Goal: Task Accomplishment & Management: Use online tool/utility

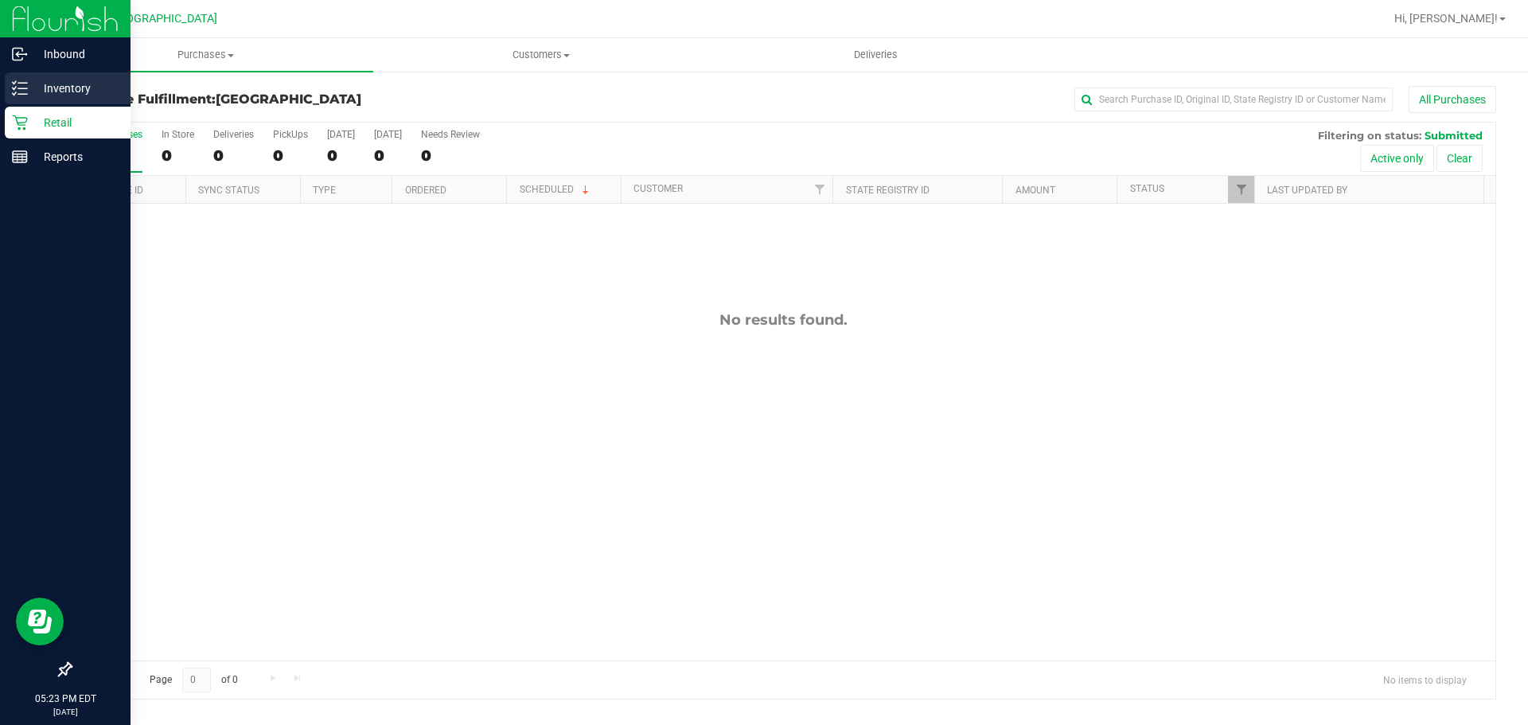
click at [27, 81] on icon at bounding box center [20, 88] width 16 height 16
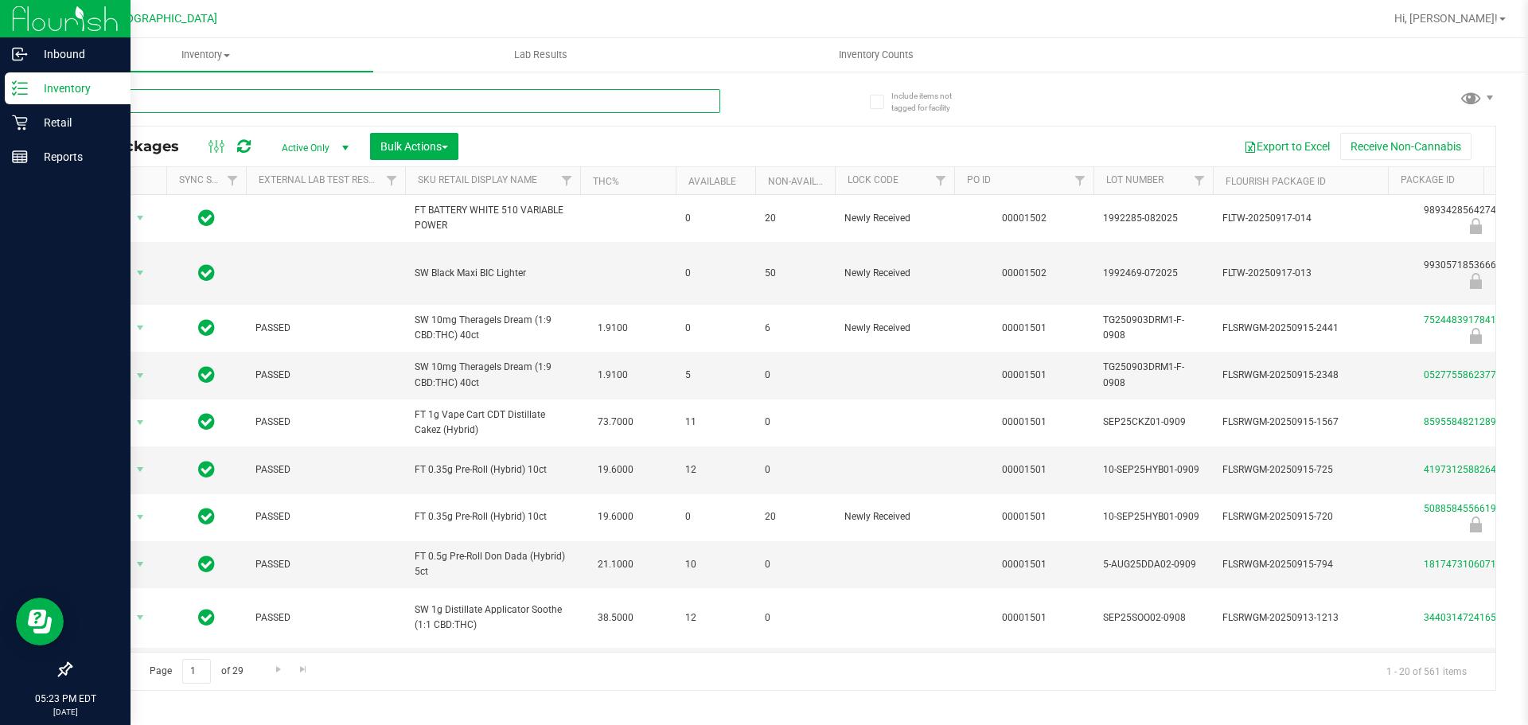
click at [133, 99] on input "text" at bounding box center [395, 101] width 650 height 24
type input "XRL"
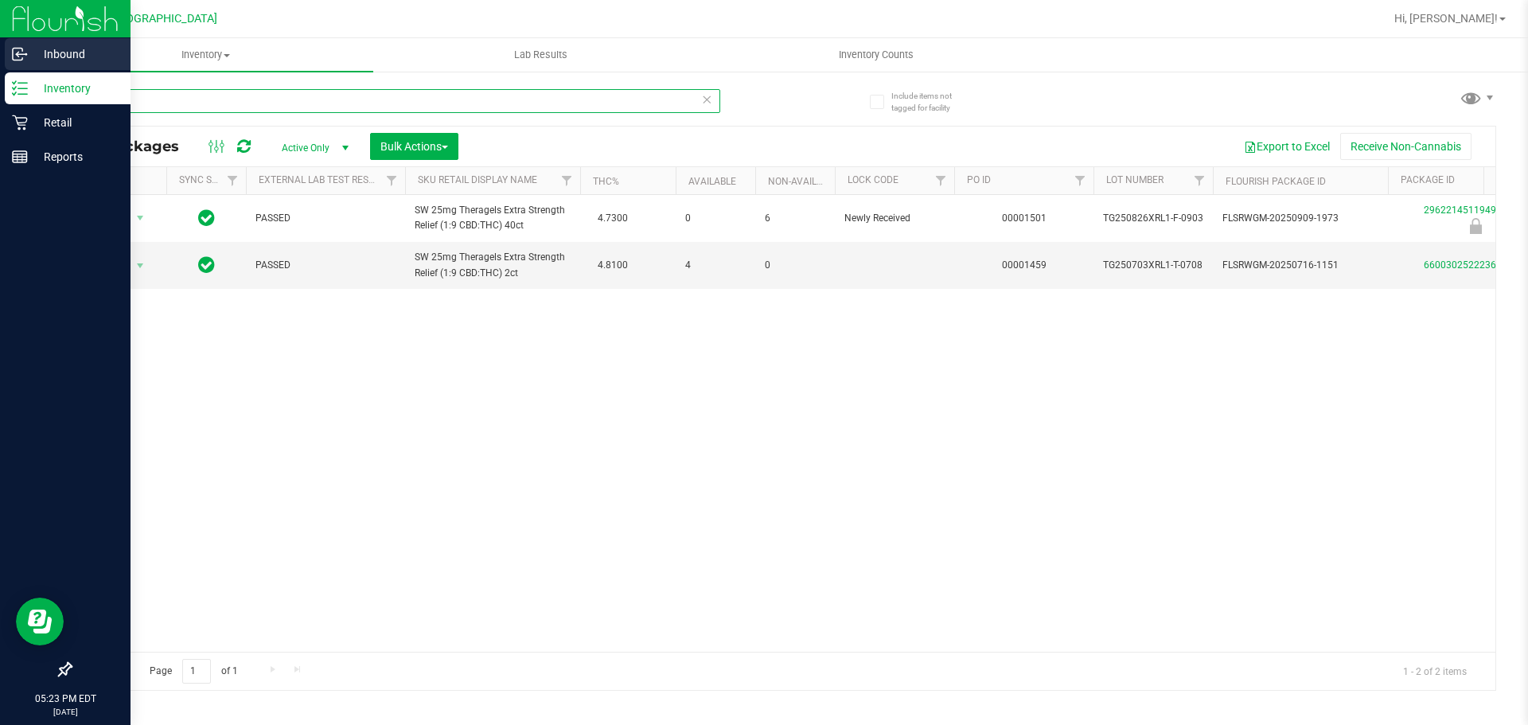
drag, startPoint x: 184, startPoint y: 104, endPoint x: 0, endPoint y: 61, distance: 188.8
click at [0, 61] on div "Inbound Inventory Retail Reports 05:23 PM EDT [DATE] 09/20 [GEOGRAPHIC_DATA] Hi…" at bounding box center [764, 362] width 1528 height 725
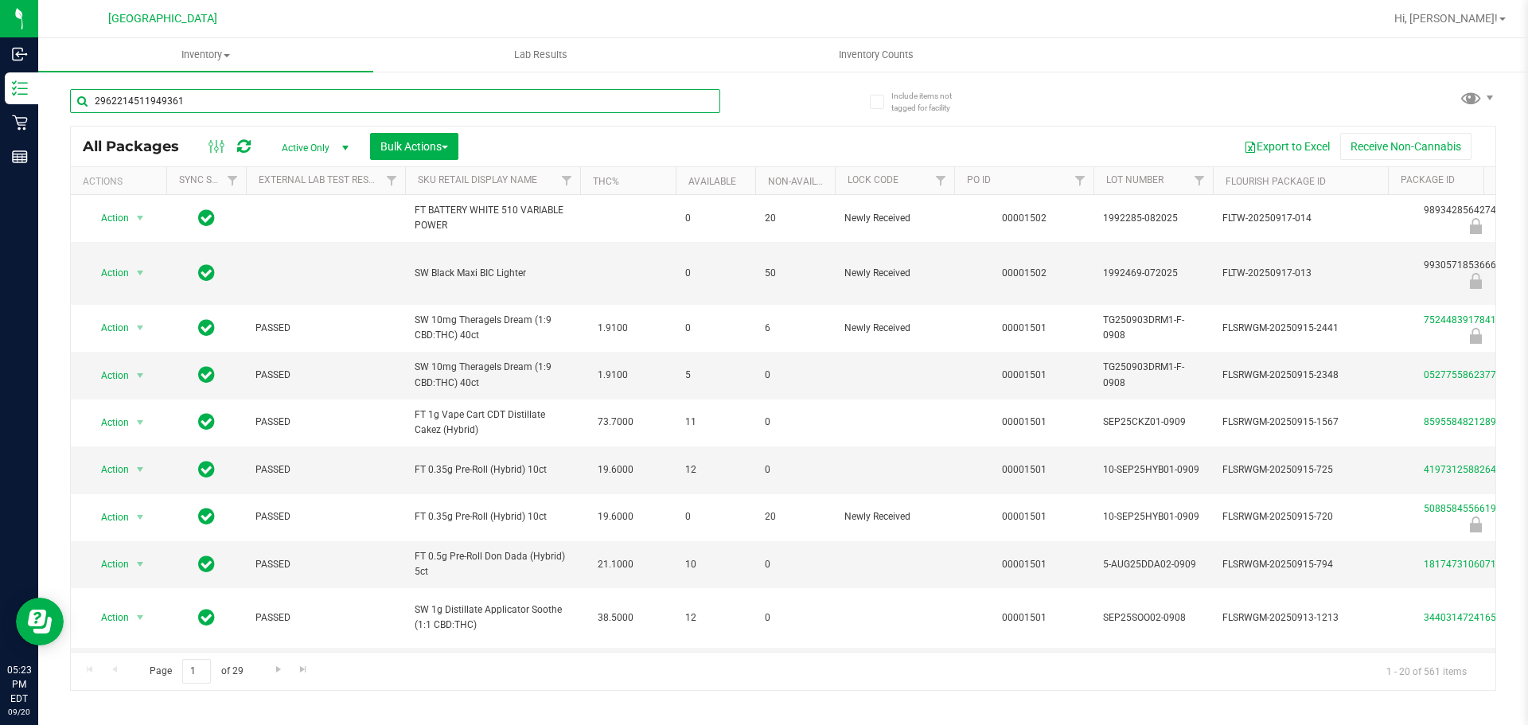
type input "2962214511949361"
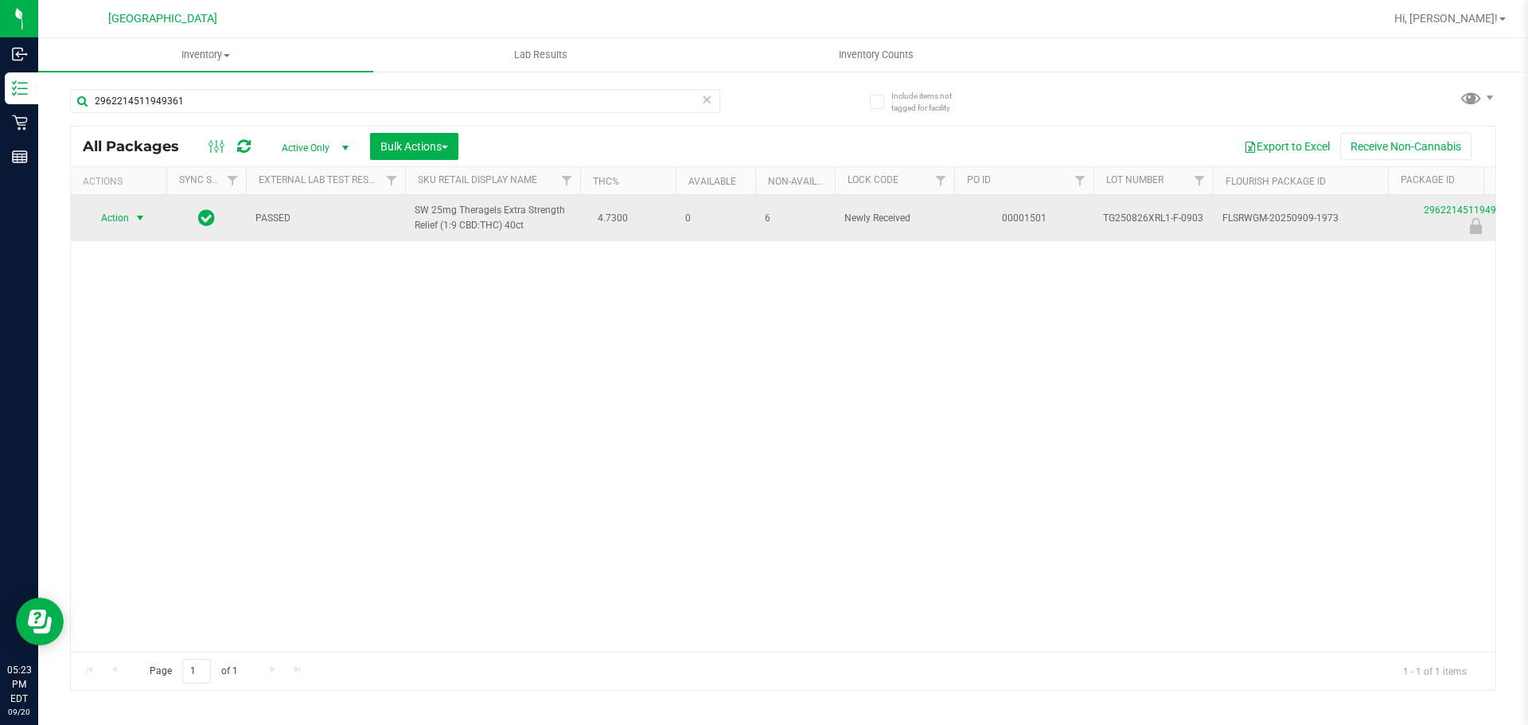
click at [140, 225] on span "select" at bounding box center [141, 218] width 20 height 22
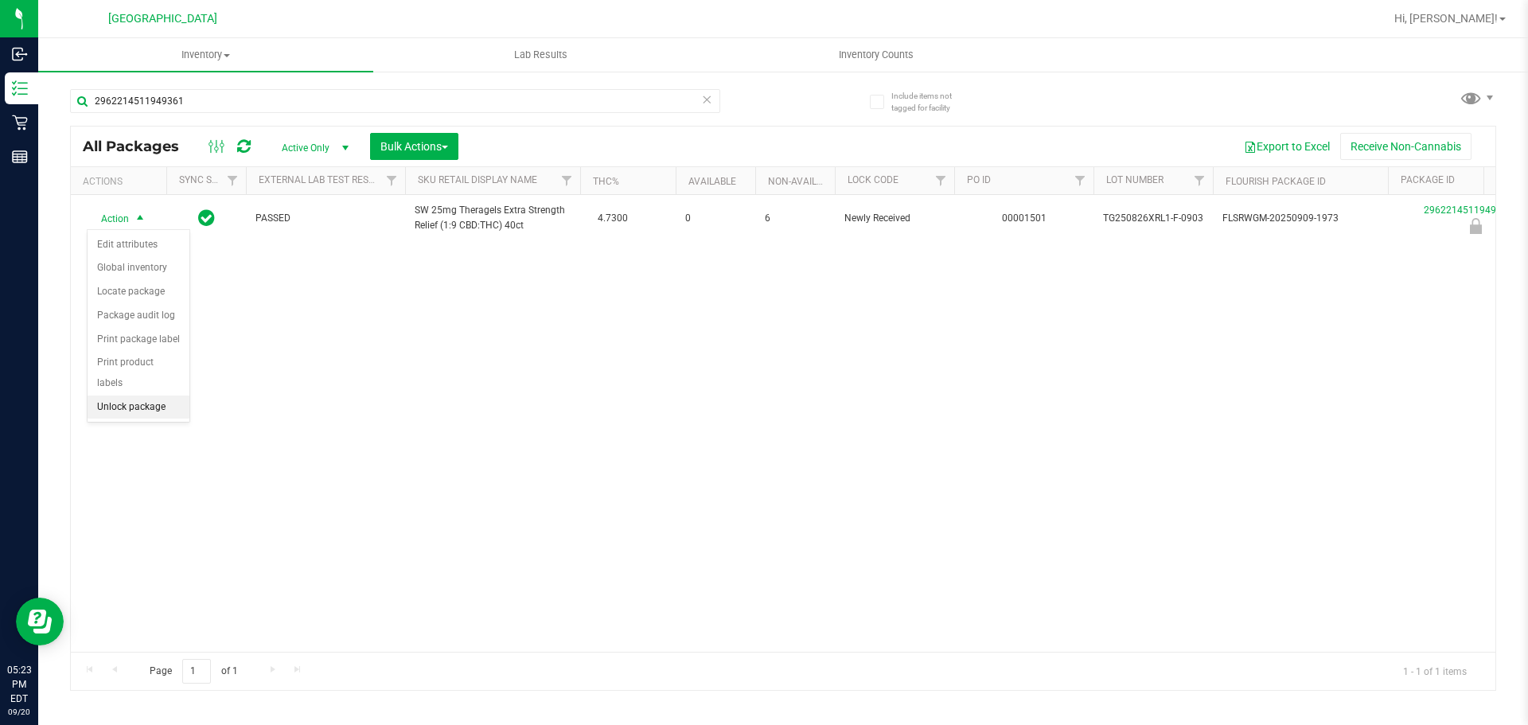
click at [151, 396] on li "Unlock package" at bounding box center [139, 408] width 102 height 24
click at [704, 104] on icon at bounding box center [706, 98] width 11 height 19
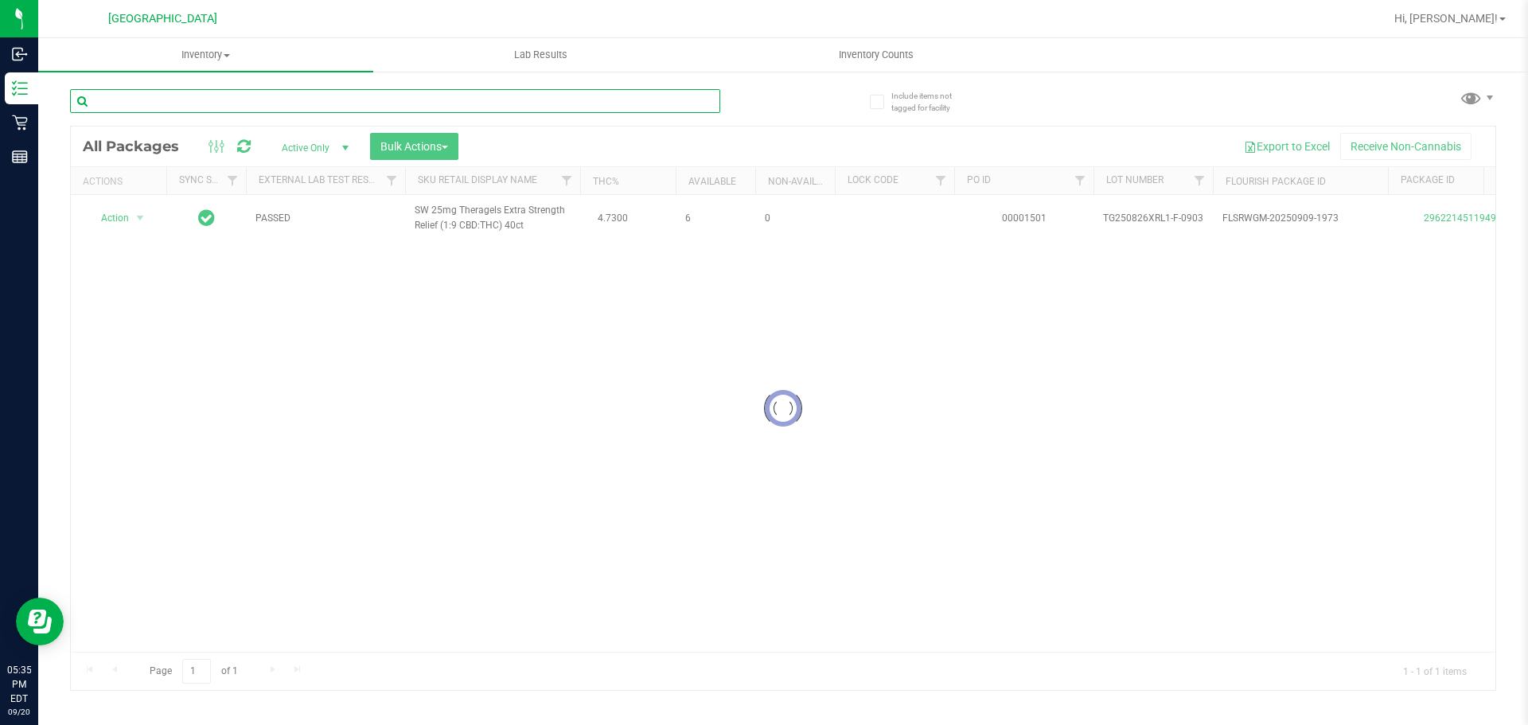
click at [489, 101] on input "text" at bounding box center [395, 101] width 650 height 24
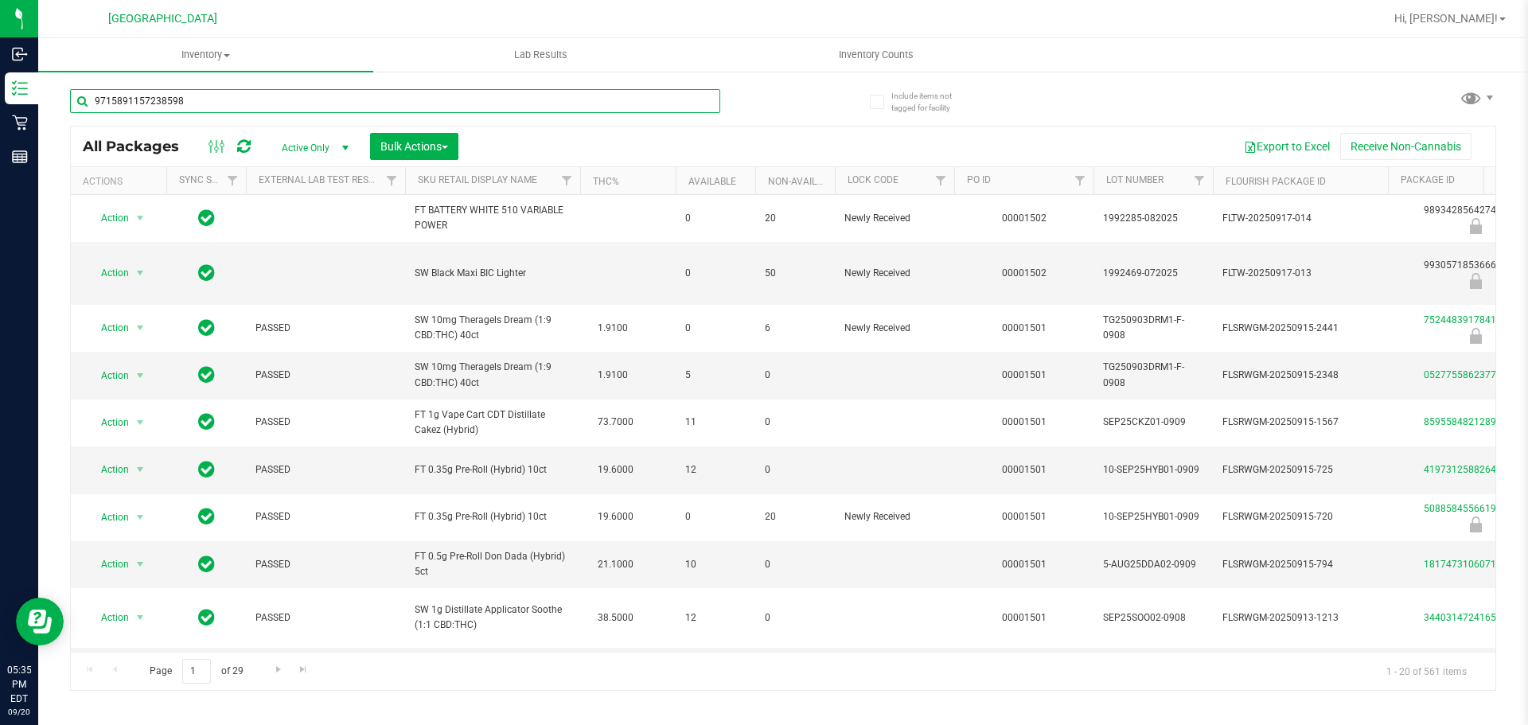
type input "9715891157238598"
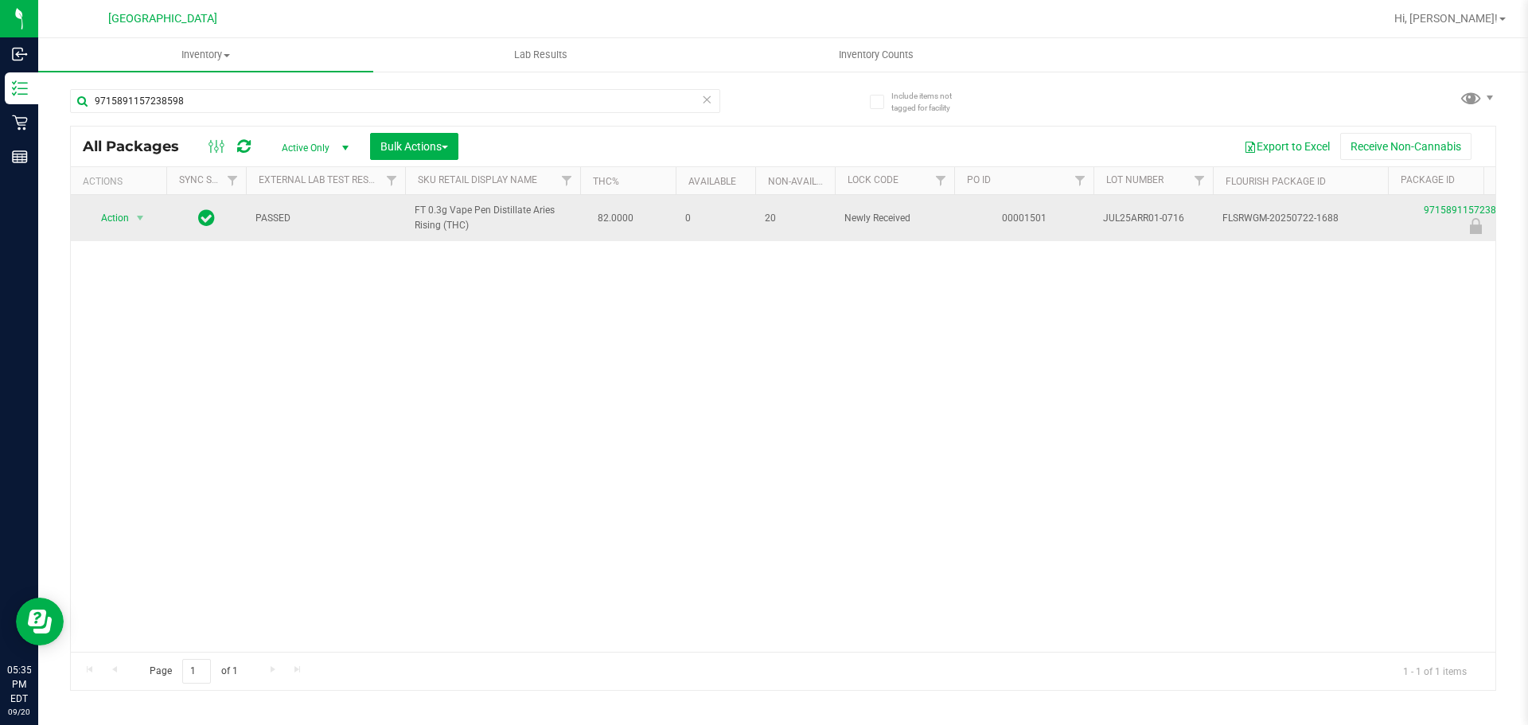
click at [149, 220] on span "select" at bounding box center [141, 218] width 20 height 22
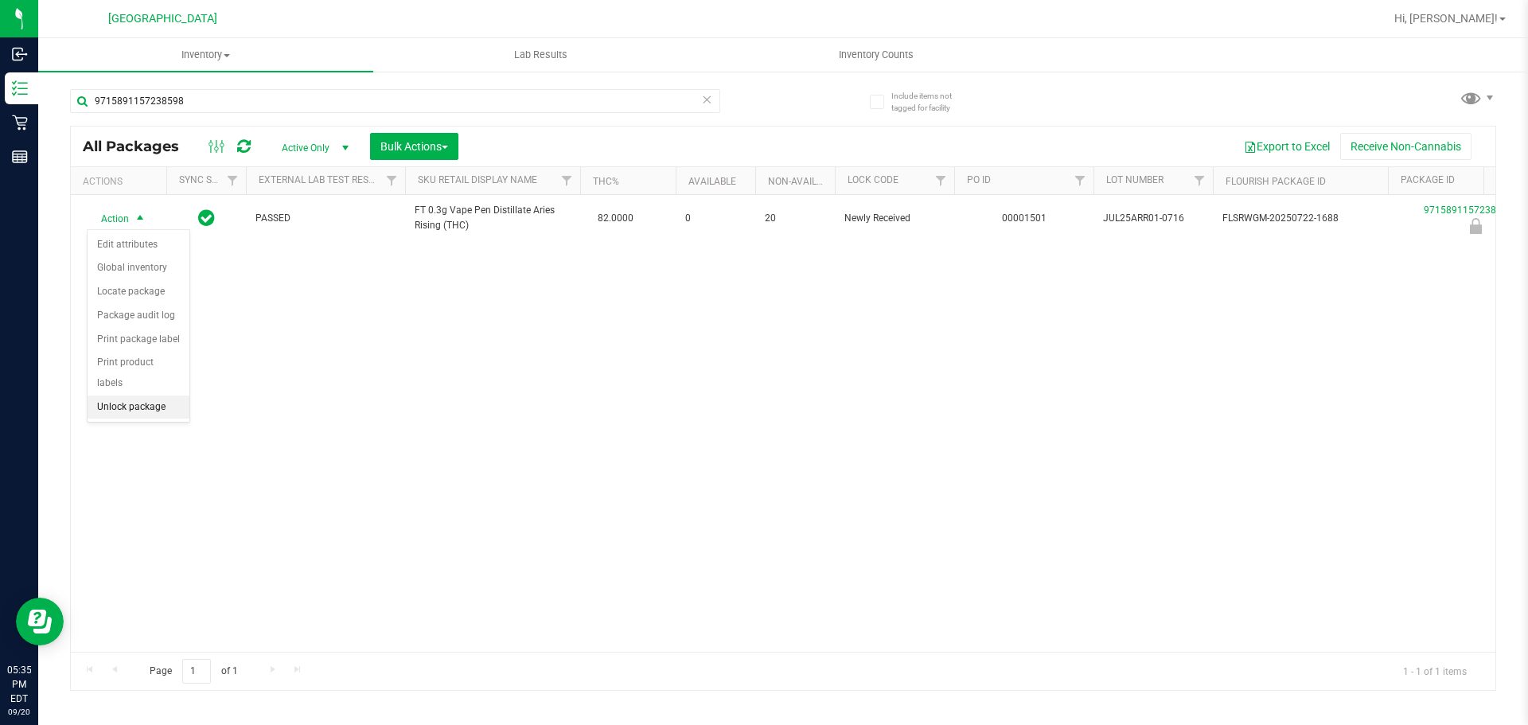
click at [134, 396] on li "Unlock package" at bounding box center [139, 408] width 102 height 24
click at [703, 95] on icon at bounding box center [706, 98] width 11 height 19
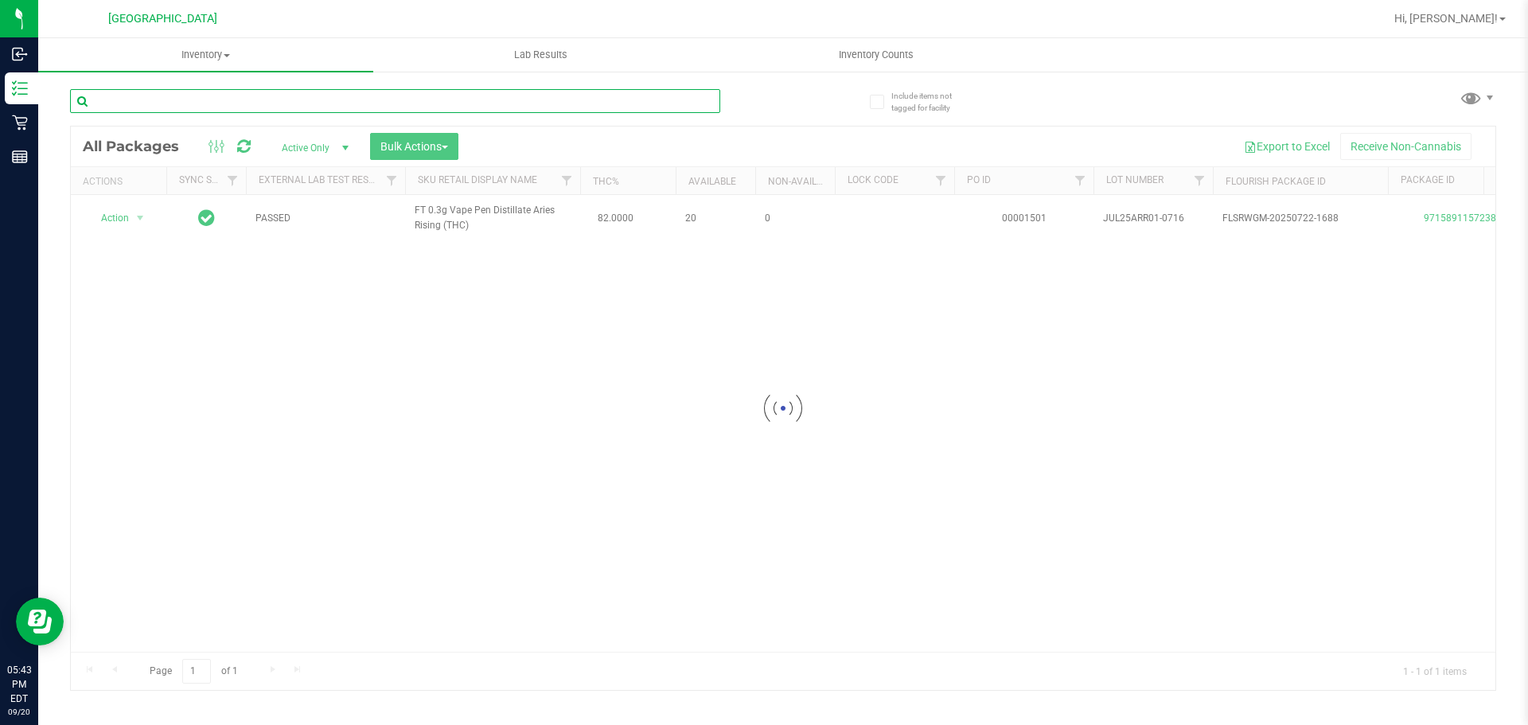
click at [584, 104] on input "text" at bounding box center [395, 101] width 650 height 24
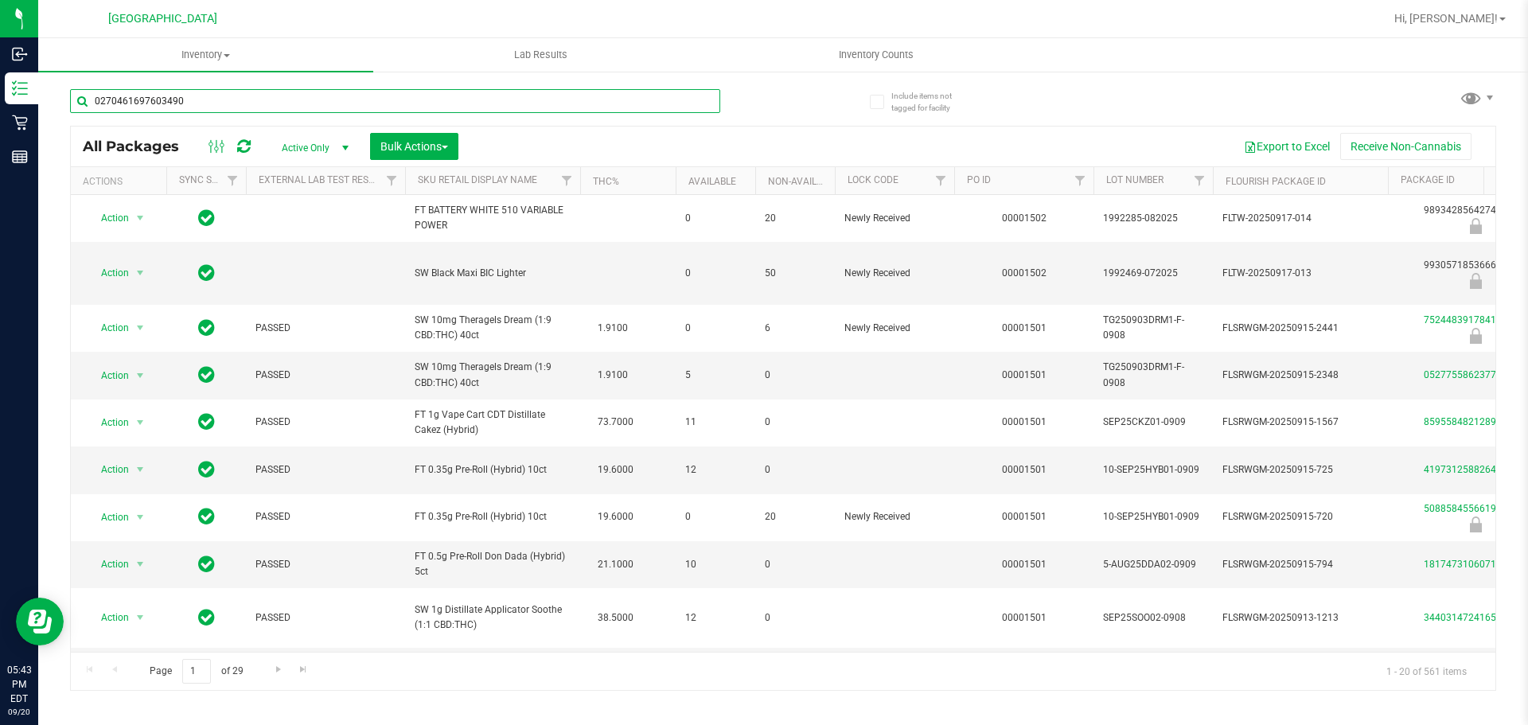
type input "0270461697603490"
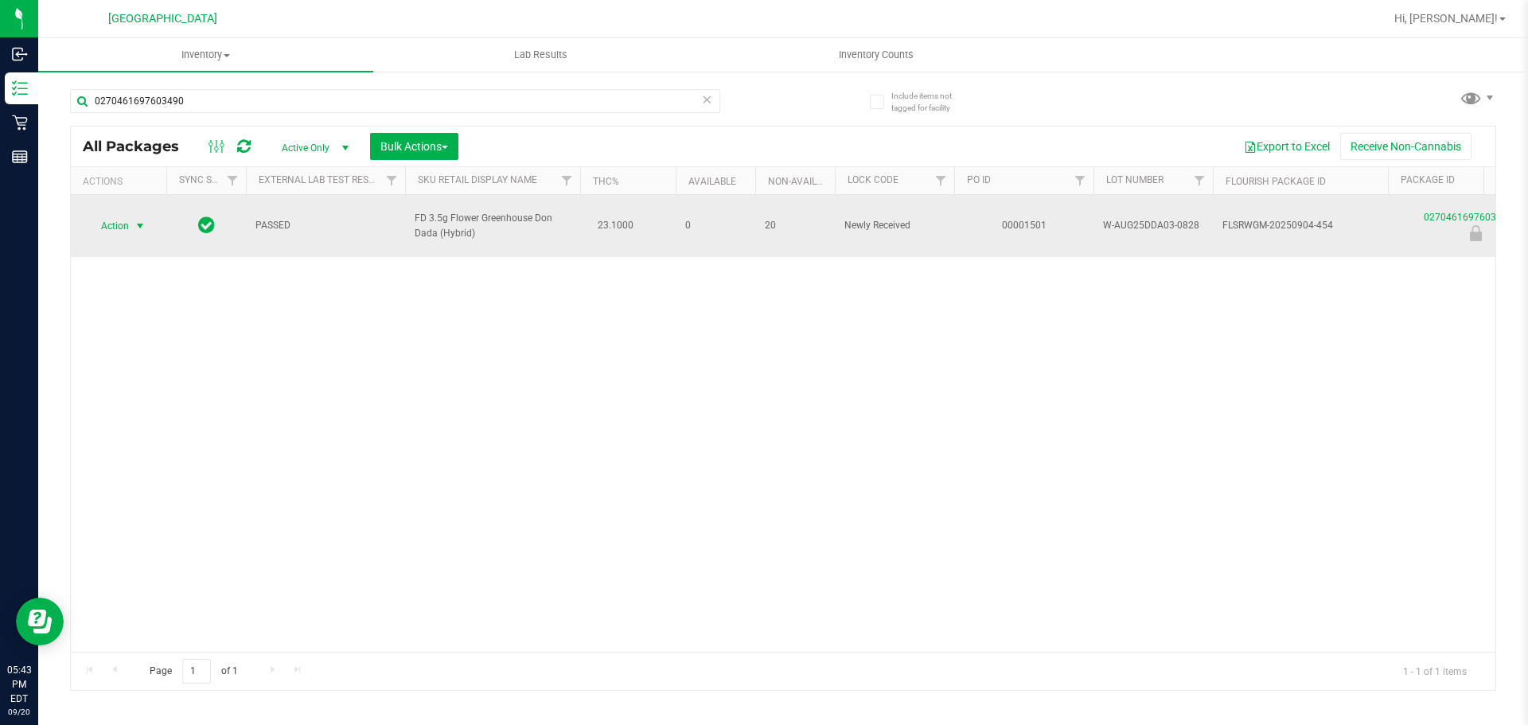
click at [135, 215] on span "select" at bounding box center [141, 226] width 20 height 22
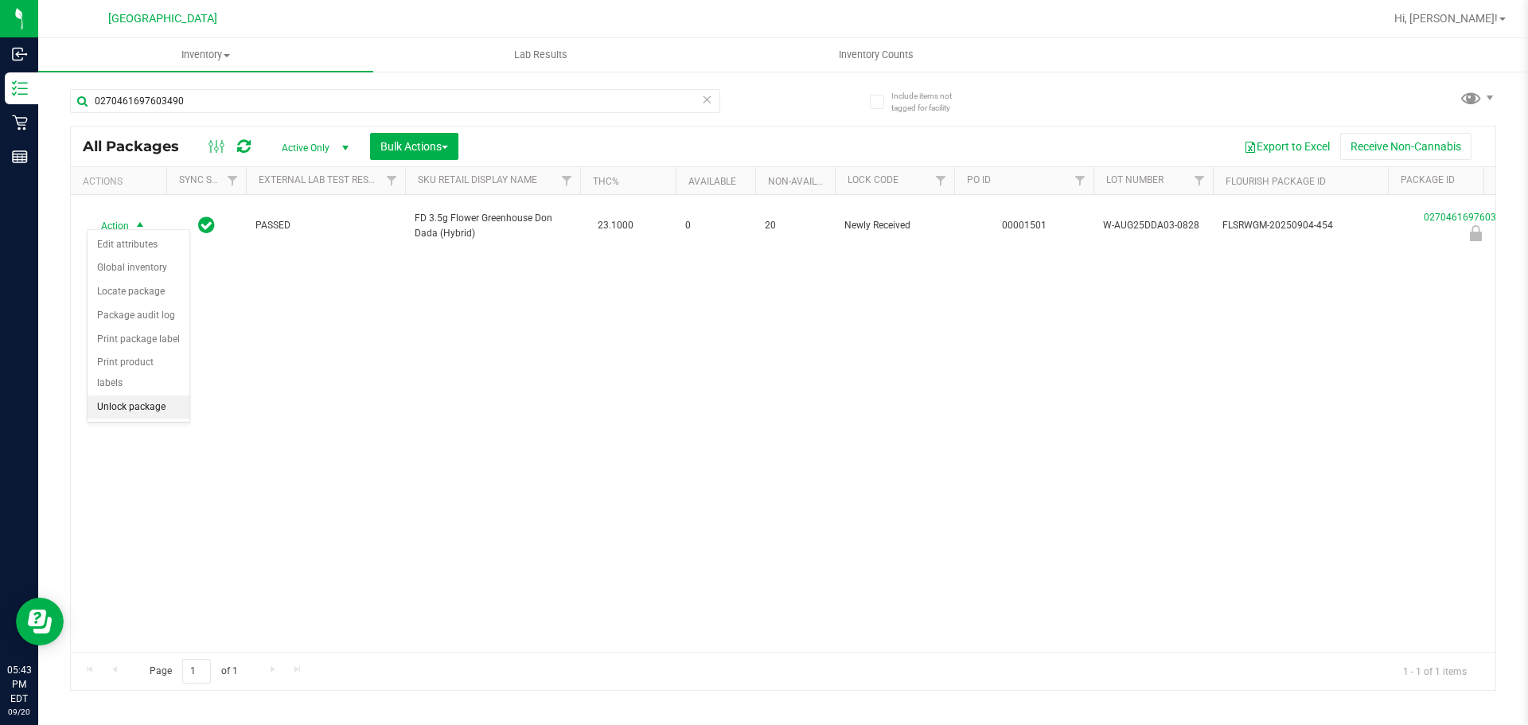
drag, startPoint x: 143, startPoint y: 383, endPoint x: 144, endPoint y: 364, distance: 19.1
click at [142, 396] on li "Unlock package" at bounding box center [139, 408] width 102 height 24
click at [709, 103] on icon at bounding box center [706, 98] width 11 height 19
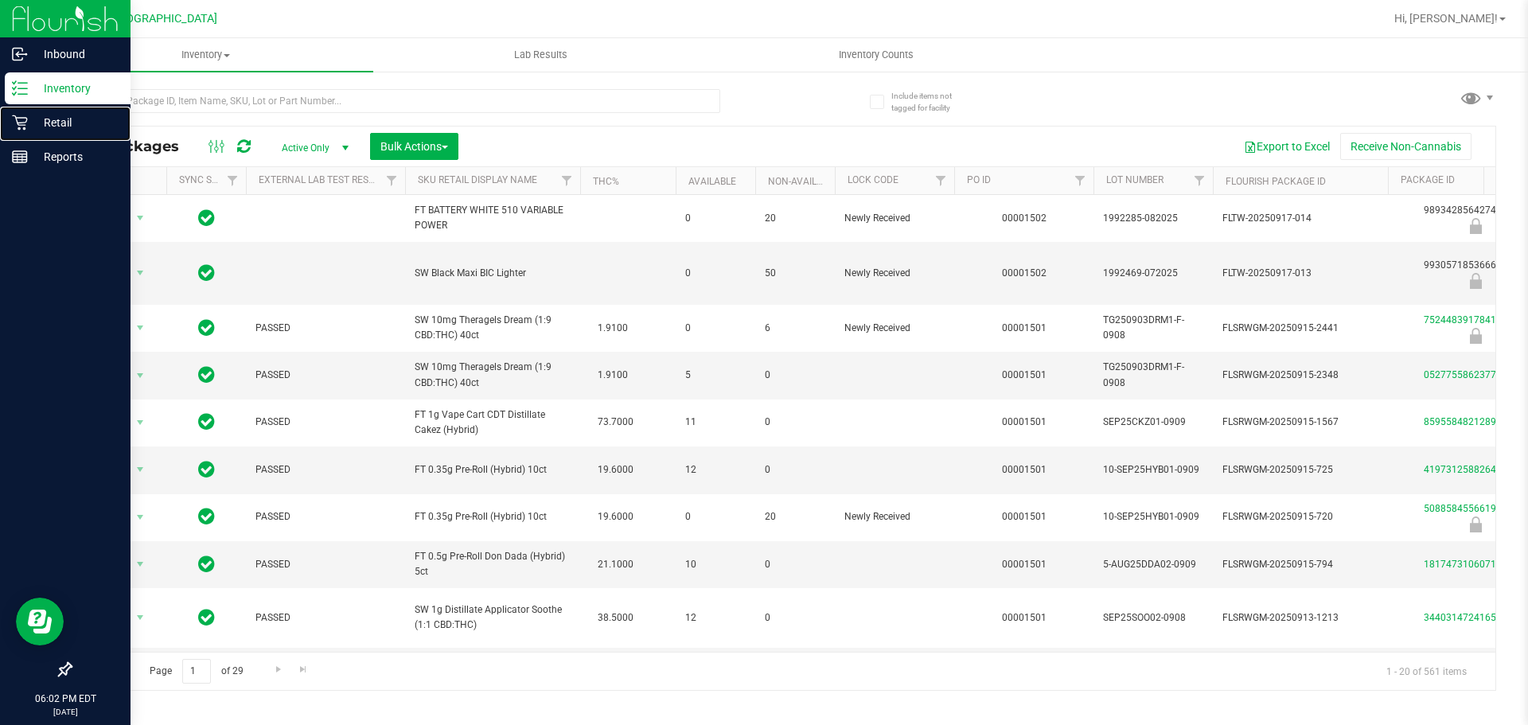
drag, startPoint x: 31, startPoint y: 125, endPoint x: 64, endPoint y: 100, distance: 40.9
click at [31, 125] on p "Retail" at bounding box center [75, 122] width 95 height 19
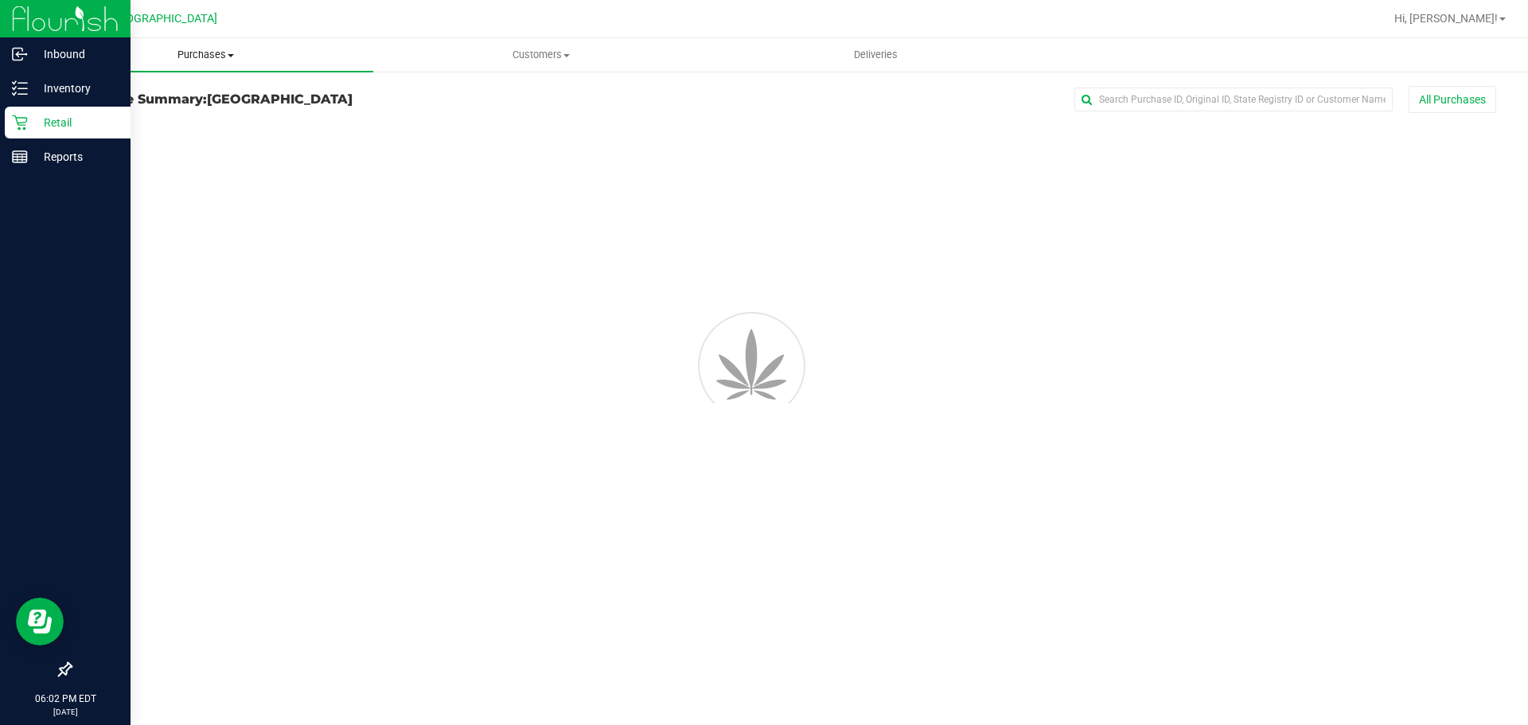
click at [202, 59] on span "Purchases" at bounding box center [205, 55] width 335 height 14
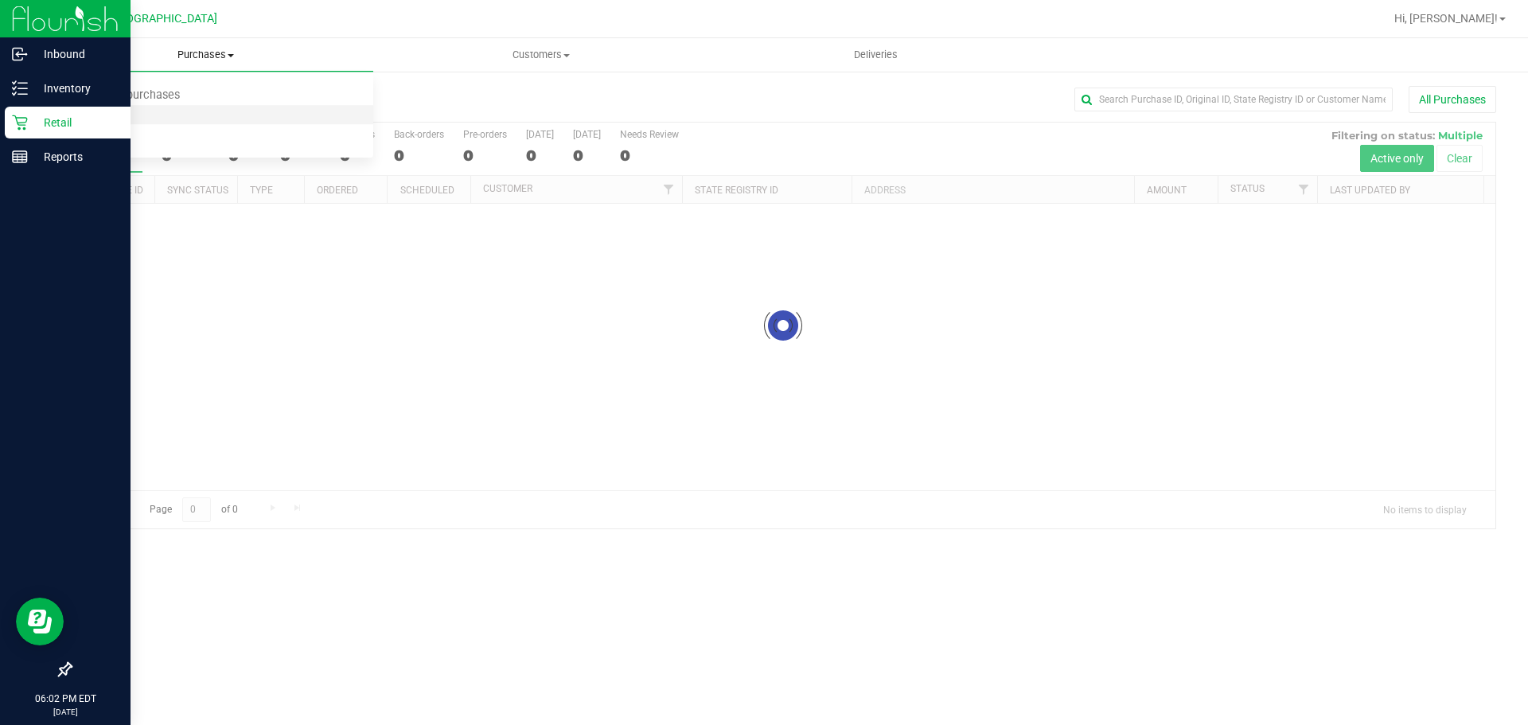
click at [181, 116] on li "Fulfillment" at bounding box center [205, 115] width 335 height 19
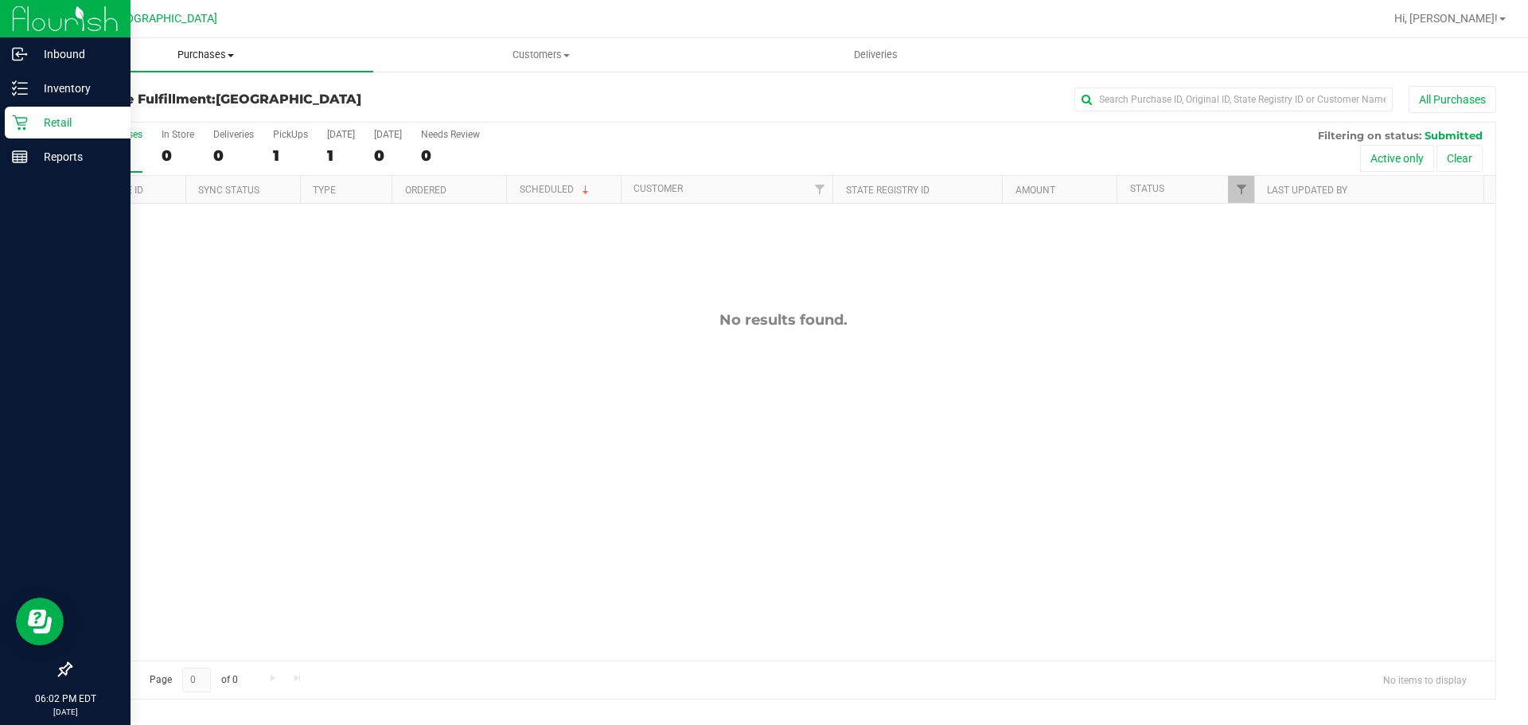
click at [193, 63] on uib-tab-heading "Purchases Summary of purchases Fulfillment All purchases" at bounding box center [205, 54] width 335 height 33
click at [170, 111] on li "Fulfillment" at bounding box center [205, 115] width 335 height 19
click at [232, 47] on uib-tab-heading "Purchases Summary of purchases Fulfillment All purchases" at bounding box center [205, 54] width 335 height 33
click at [191, 109] on li "Fulfillment" at bounding box center [205, 115] width 335 height 19
